Goal: Transaction & Acquisition: Purchase product/service

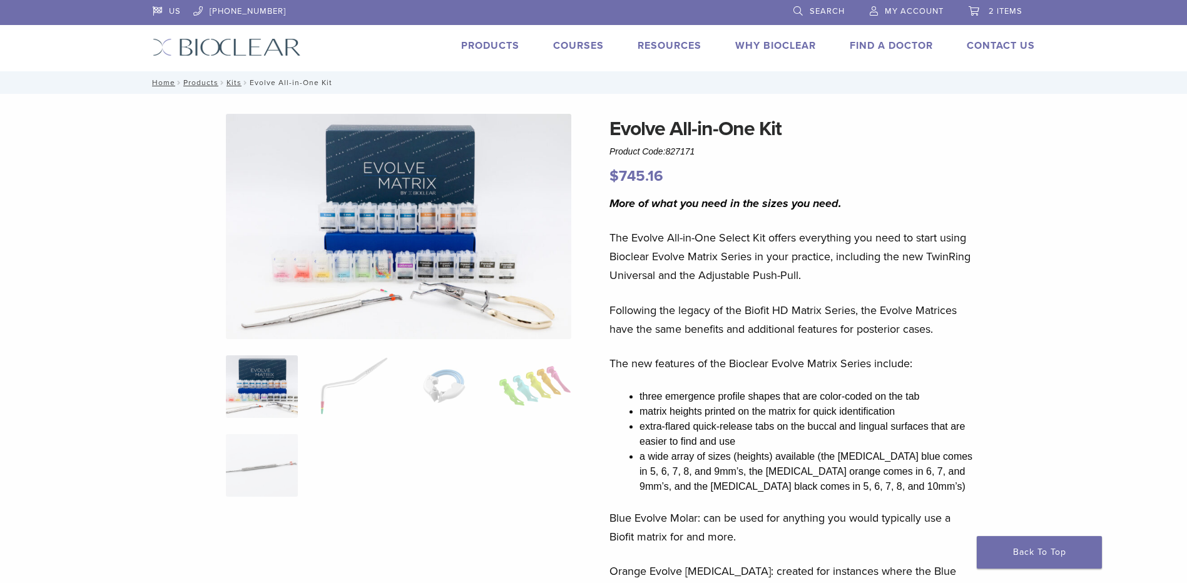
click at [1003, 11] on span "2 items" at bounding box center [1005, 11] width 34 height 10
click at [992, 12] on span "2 items" at bounding box center [1005, 11] width 34 height 10
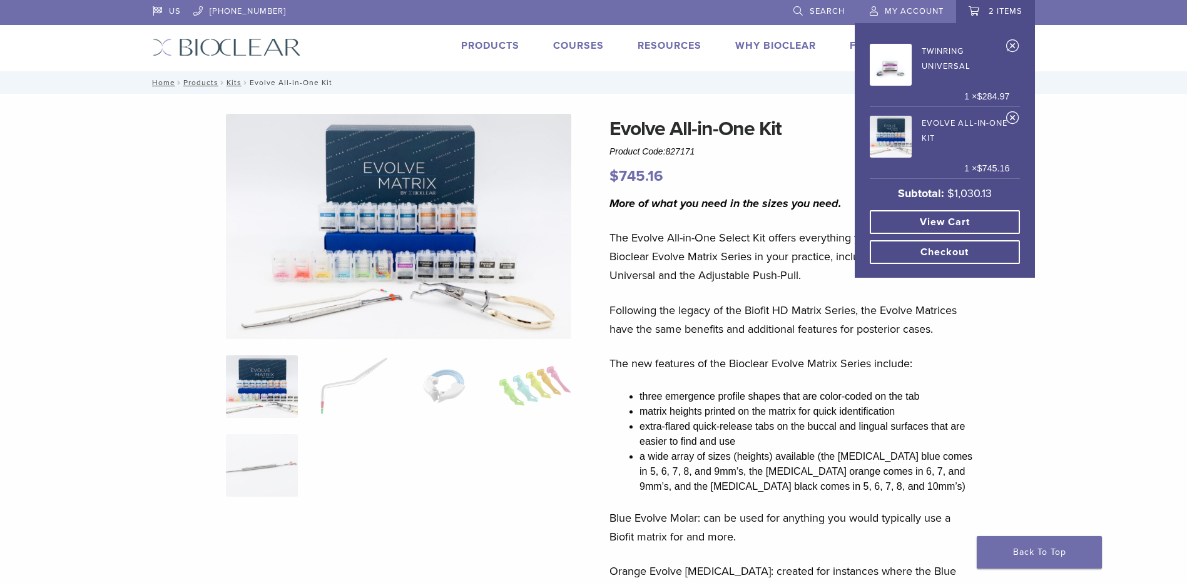
click at [1015, 44] on link "×" at bounding box center [1012, 48] width 13 height 19
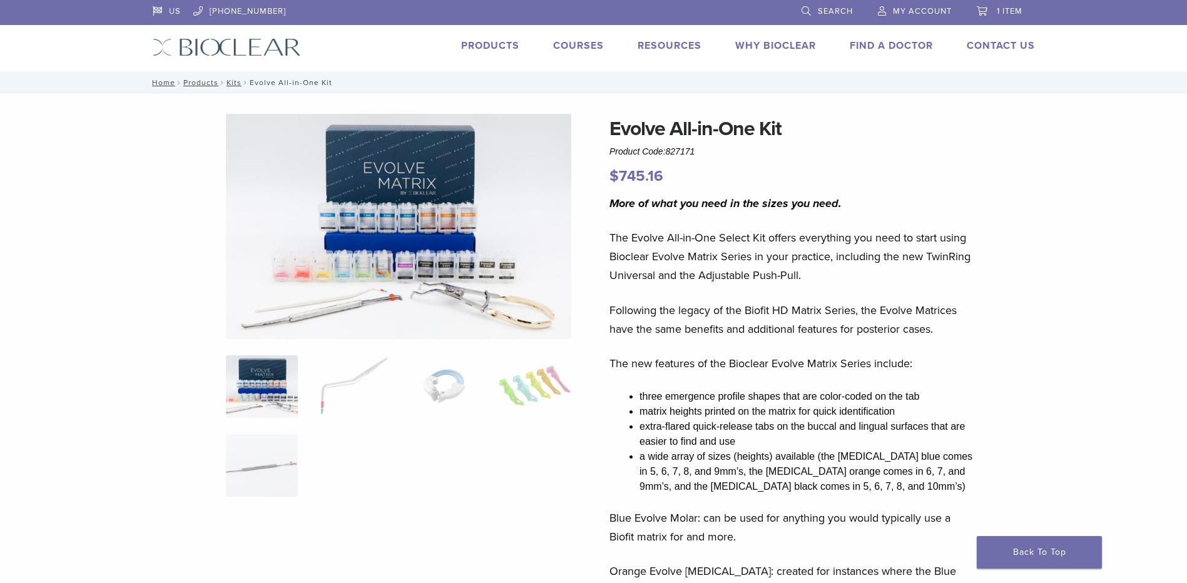
click at [1002, 11] on span "1 item" at bounding box center [1010, 11] width 26 height 10
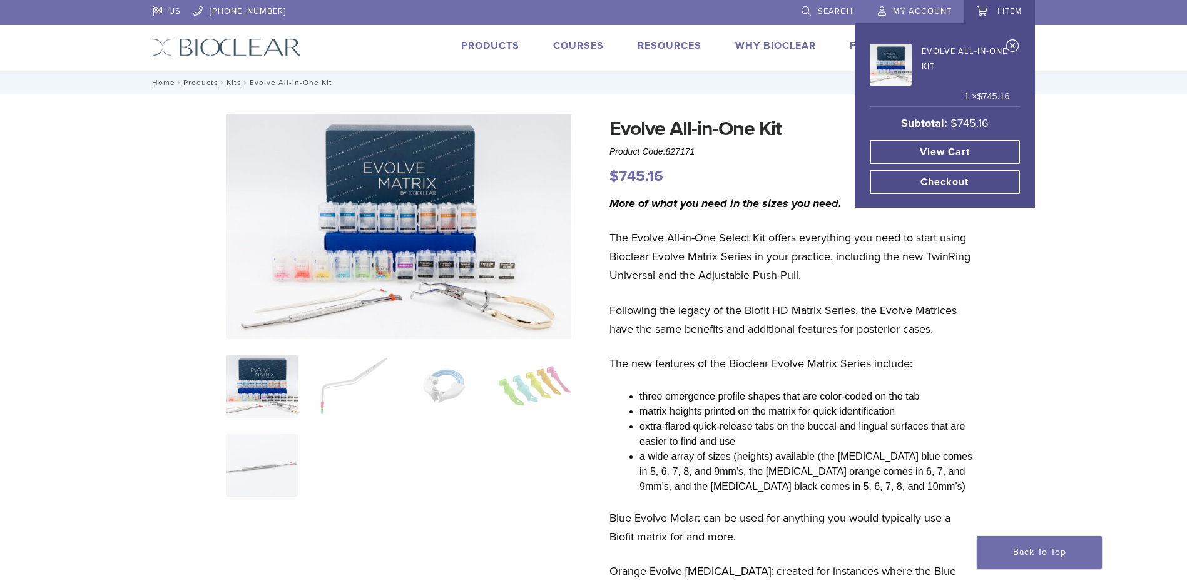
click at [957, 151] on link "View cart" at bounding box center [945, 152] width 150 height 24
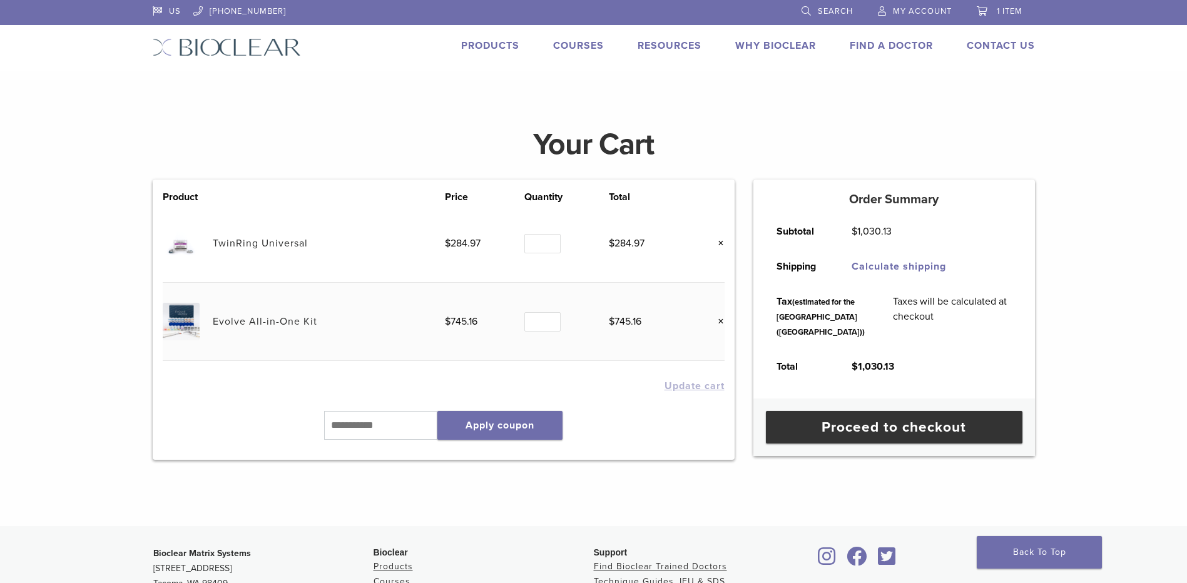
click at [720, 243] on link "×" at bounding box center [716, 243] width 16 height 16
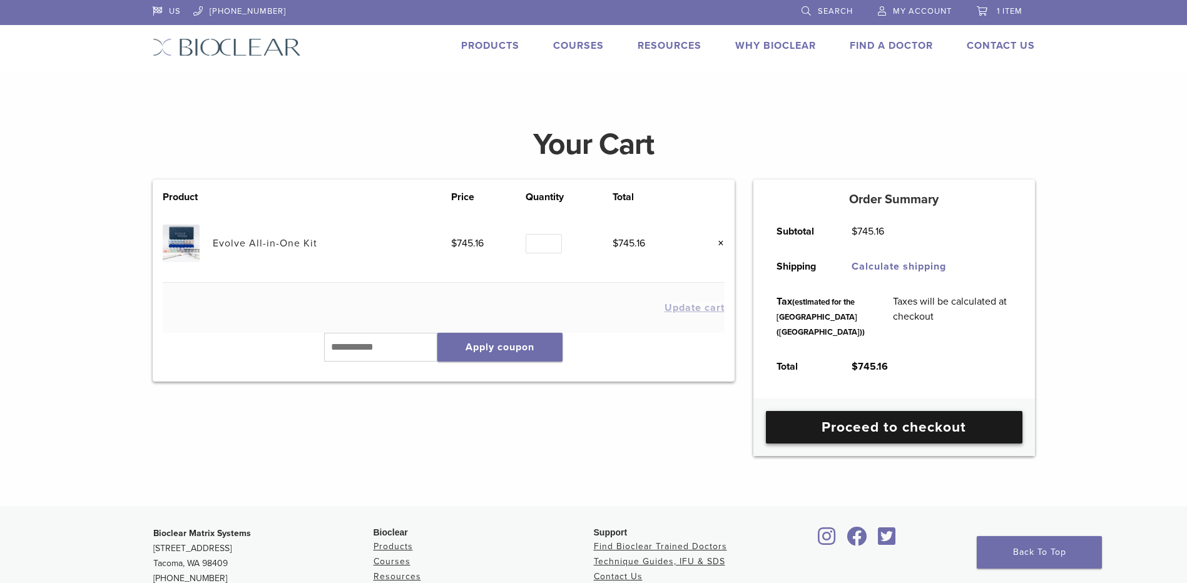
click at [875, 444] on link "Proceed to checkout" at bounding box center [894, 427] width 256 height 33
